Goal: Entertainment & Leisure: Consume media (video, audio)

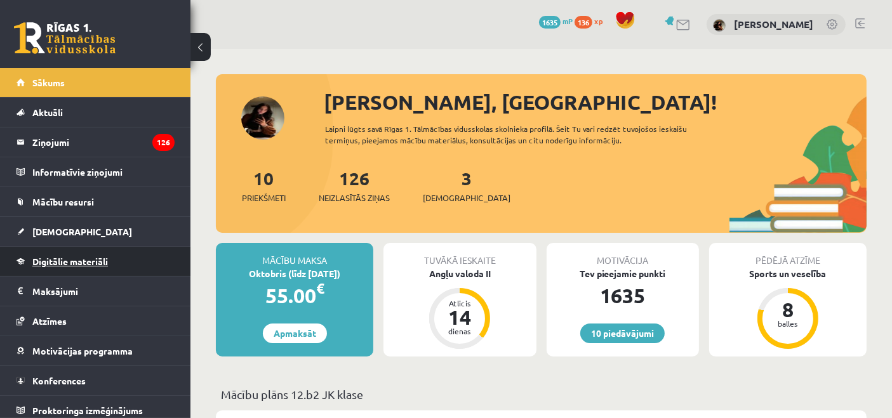
click at [51, 256] on span "Digitālie materiāli" at bounding box center [70, 261] width 76 height 11
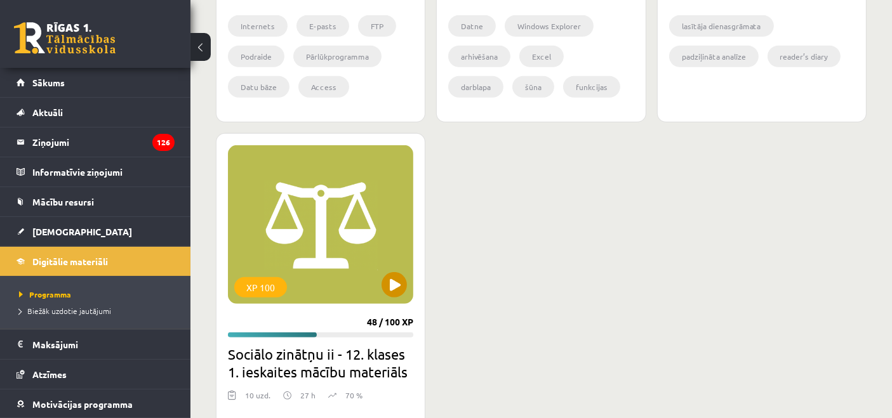
scroll to position [633, 0]
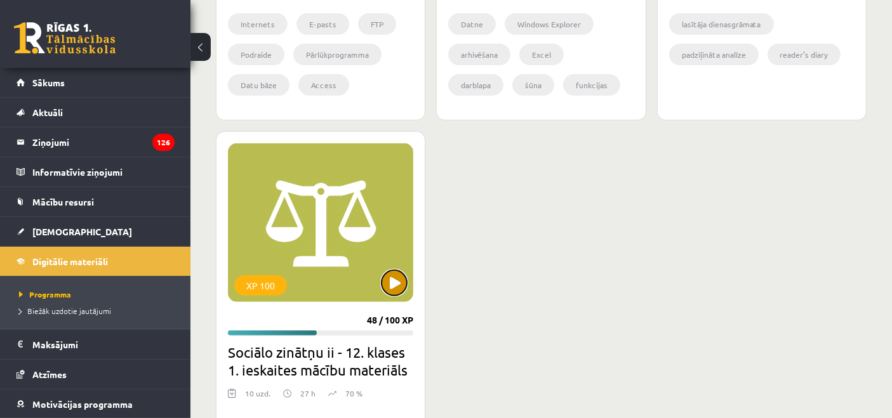
click at [392, 278] on button at bounding box center [394, 282] width 25 height 25
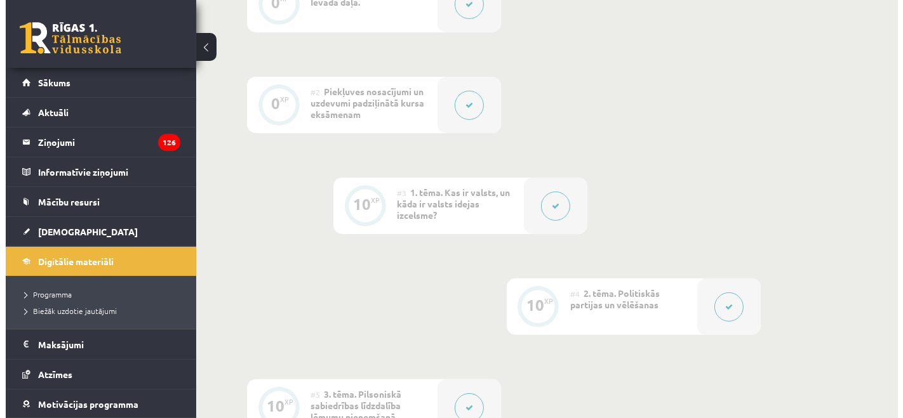
scroll to position [364, 0]
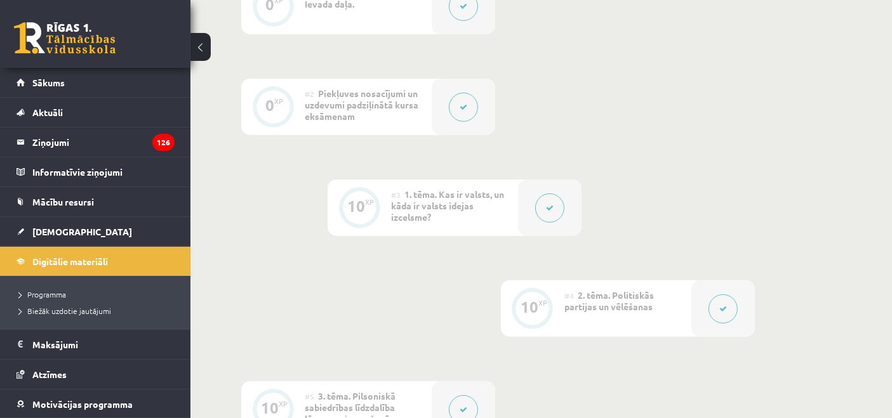
click at [550, 208] on icon at bounding box center [550, 208] width 8 height 8
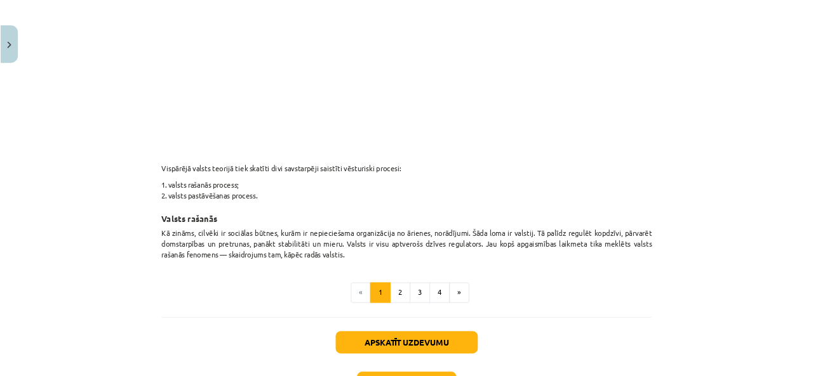
scroll to position [653, 0]
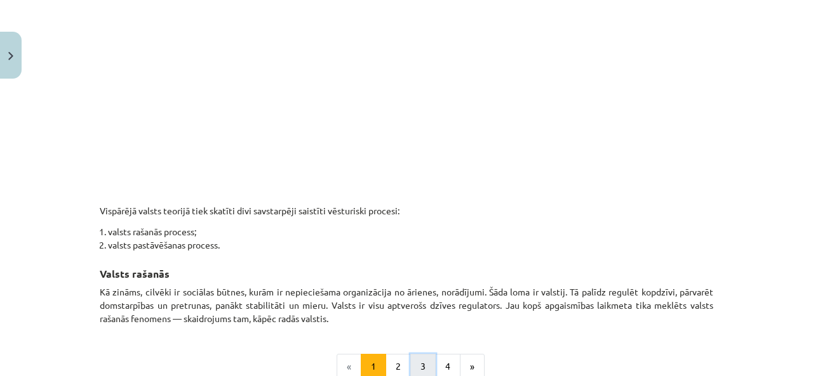
click at [420, 364] on button "3" at bounding box center [422, 366] width 25 height 25
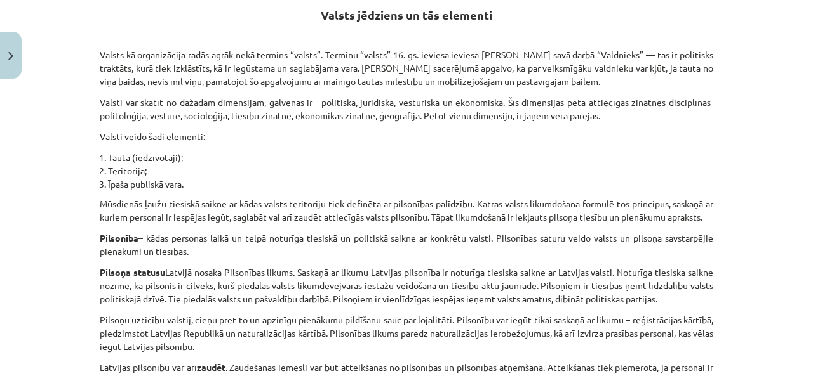
scroll to position [227, 0]
